Goal: Task Accomplishment & Management: Manage account settings

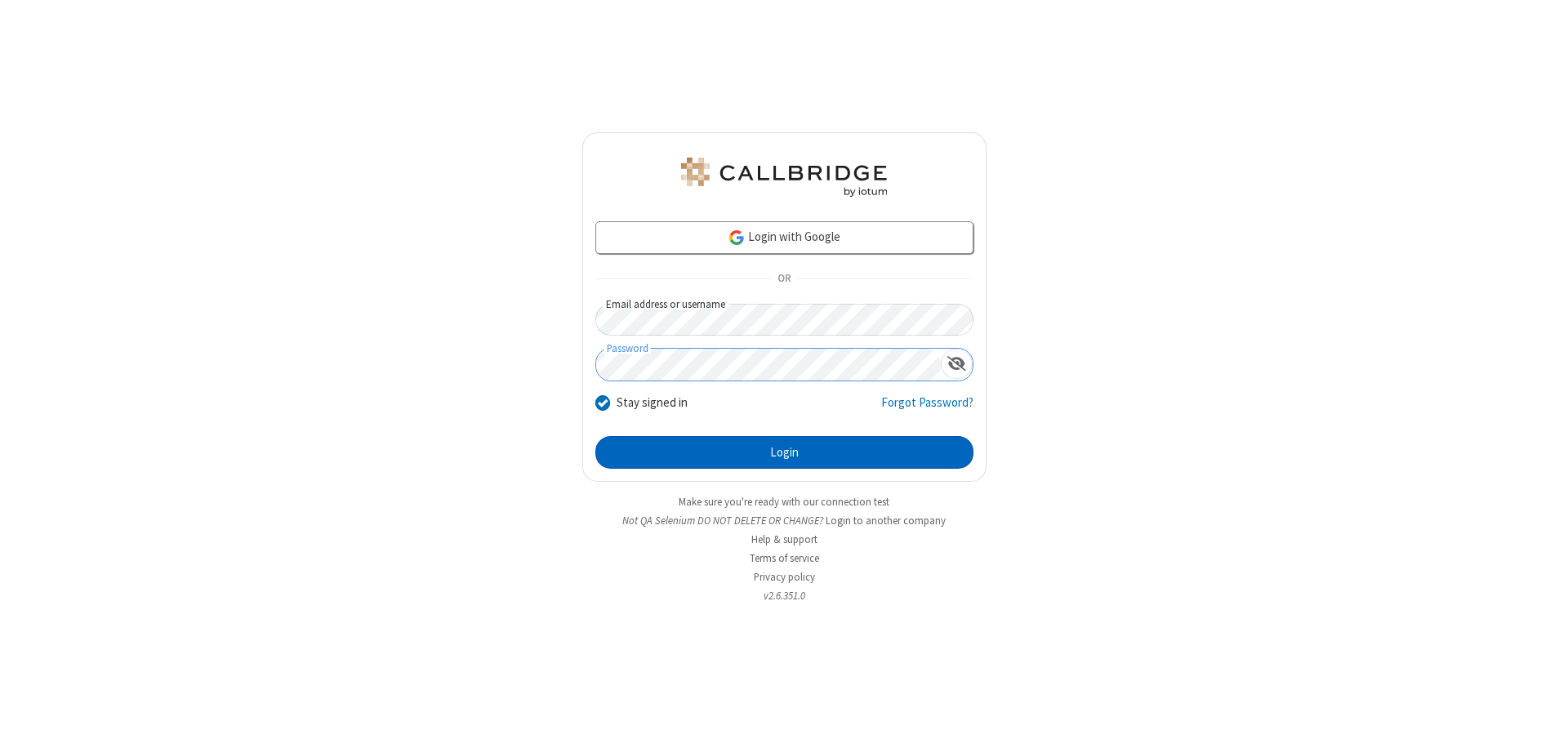
click at [784, 453] on button "Login" at bounding box center [784, 453] width 378 height 33
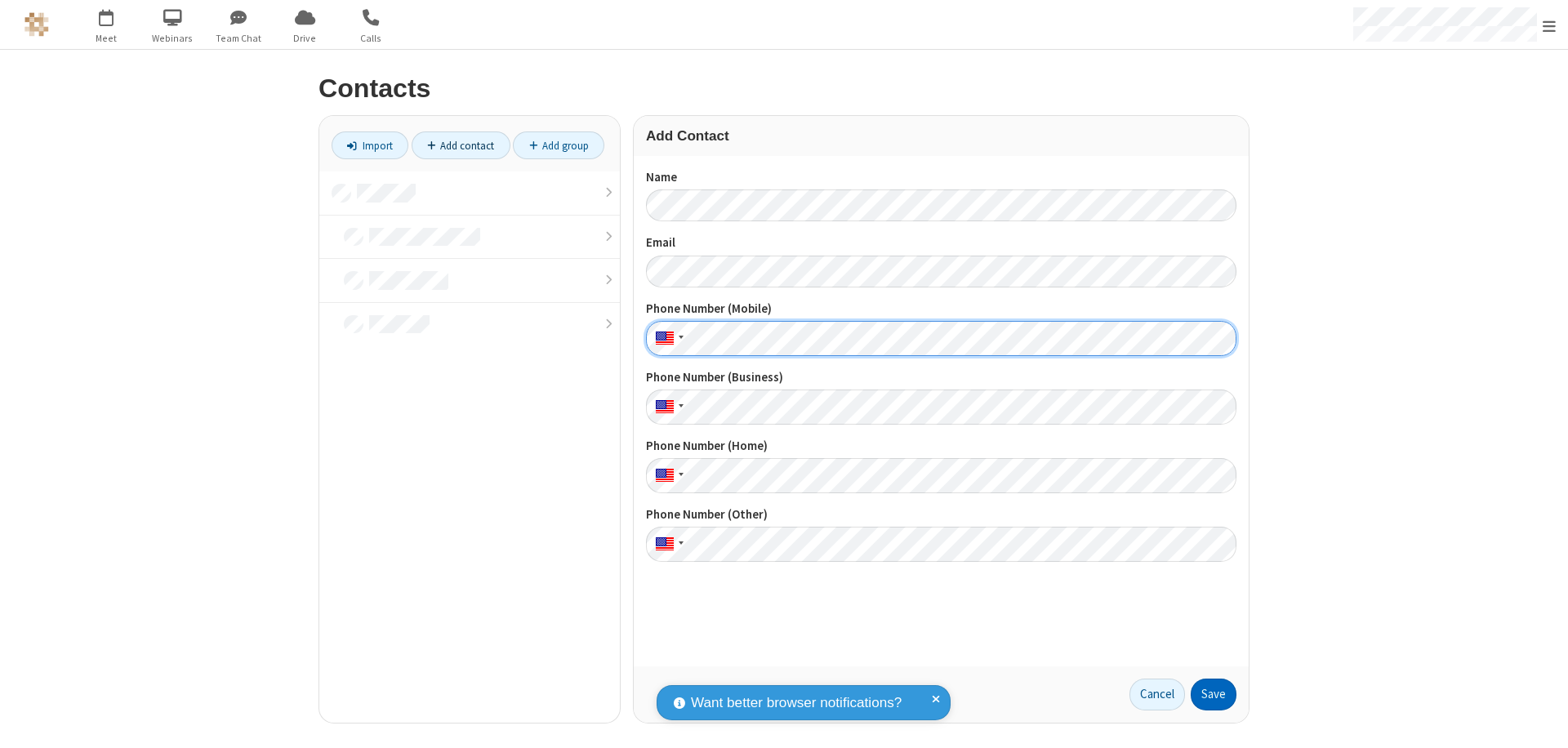
click at [1214, 694] on button "Save" at bounding box center [1213, 695] width 46 height 33
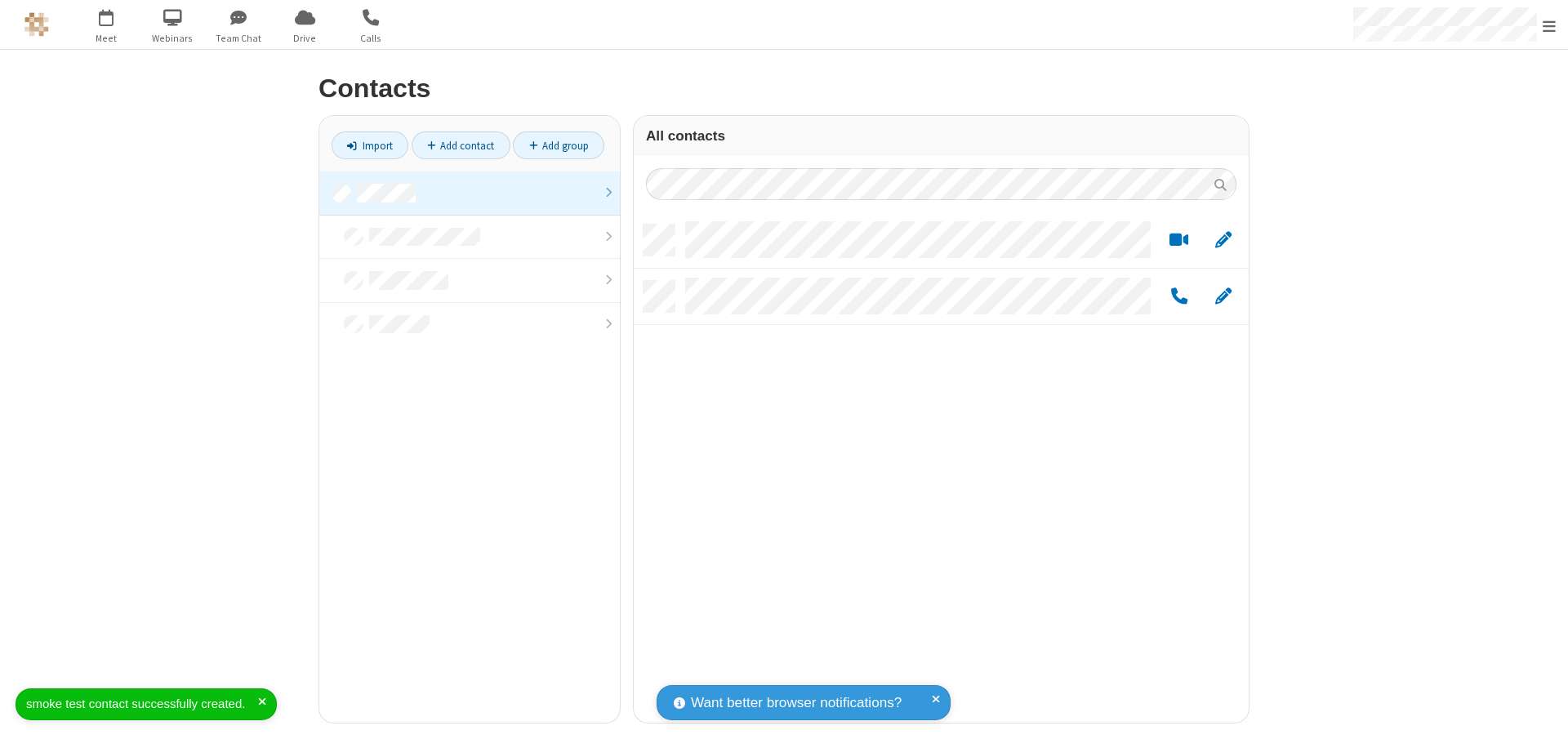
scroll to position [498, 603]
click at [461, 145] on link "Add contact" at bounding box center [461, 145] width 99 height 27
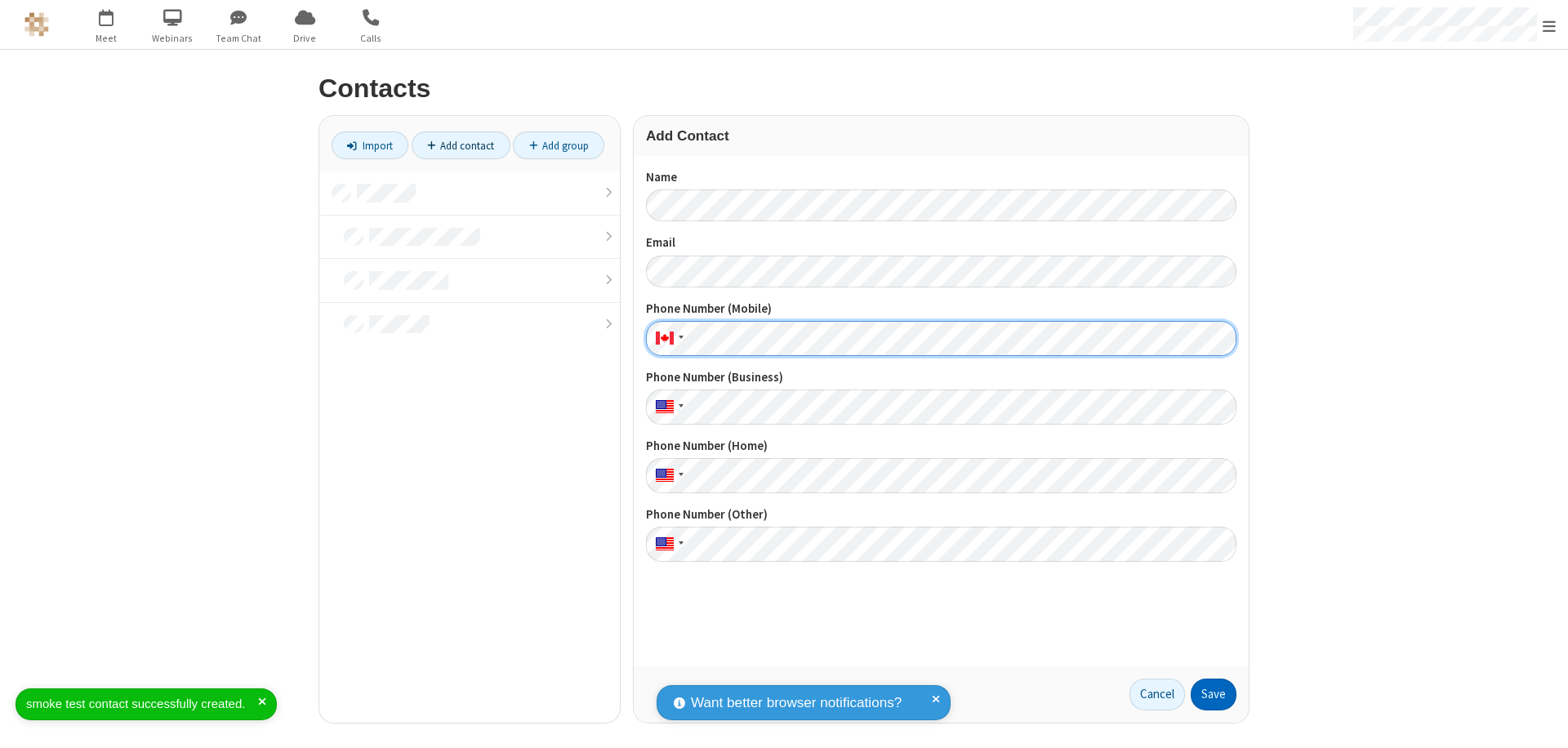
click at [1214, 694] on button "Save" at bounding box center [1213, 695] width 46 height 33
